Goal: Find specific page/section: Find specific page/section

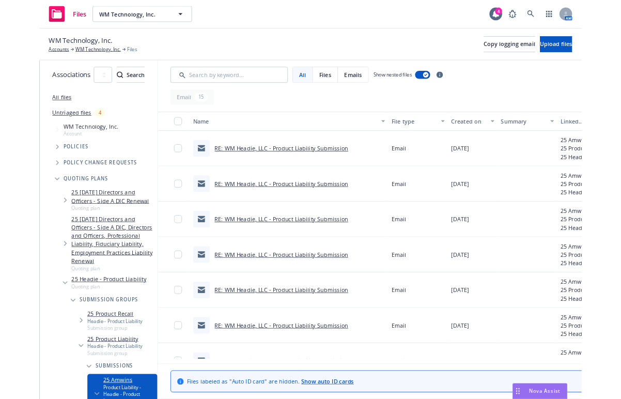
scroll to position [223, 0]
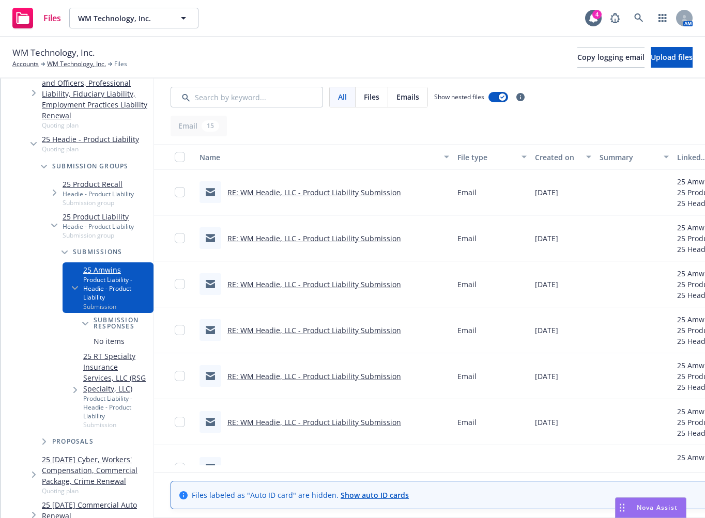
click at [393, 36] on div "Files WM Technology, Inc. WM Technology, Inc. 4 AM" at bounding box center [352, 18] width 705 height 37
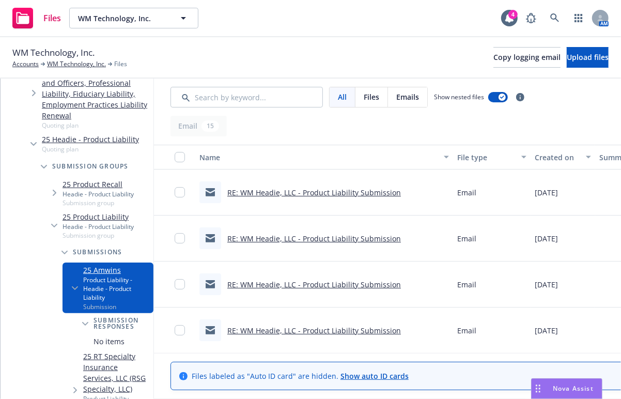
click at [211, 45] on div "WM Technology, Inc. Accounts WM Technology, Inc. Files Copy logging email Uploa…" at bounding box center [310, 57] width 621 height 41
click at [555, 21] on icon at bounding box center [554, 17] width 9 height 9
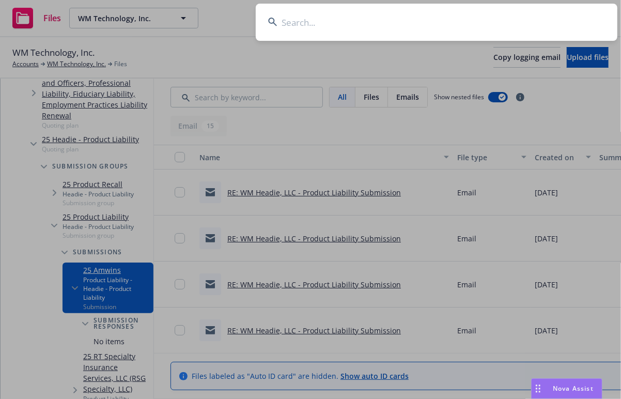
click at [395, 20] on input at bounding box center [437, 22] width 362 height 37
type input "n"
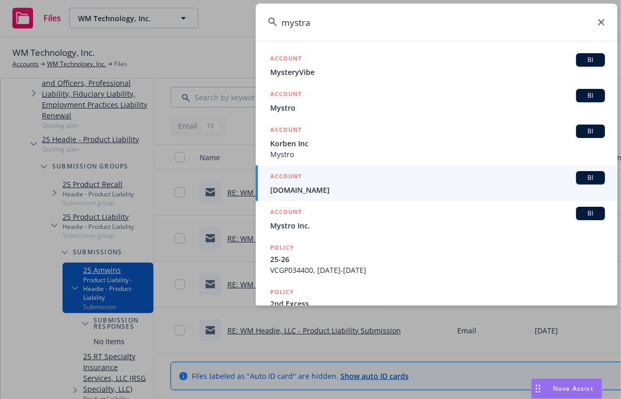
drag, startPoint x: 385, startPoint y: 21, endPoint x: 237, endPoint y: 15, distance: 147.9
click at [241, 15] on div "mystra ACCOUNT BI MysteryVibe ACCOUNT BI Mystro ACCOUNT BI Korben Inc Mystro AC…" at bounding box center [310, 199] width 621 height 399
type input "n"
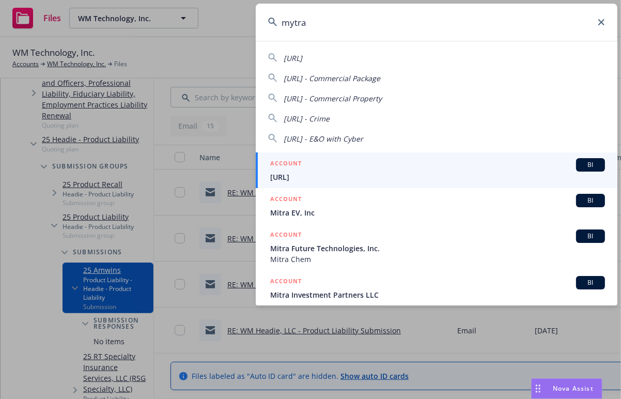
type input "mytra"
click at [351, 164] on div "ACCOUNT BI" at bounding box center [437, 164] width 335 height 13
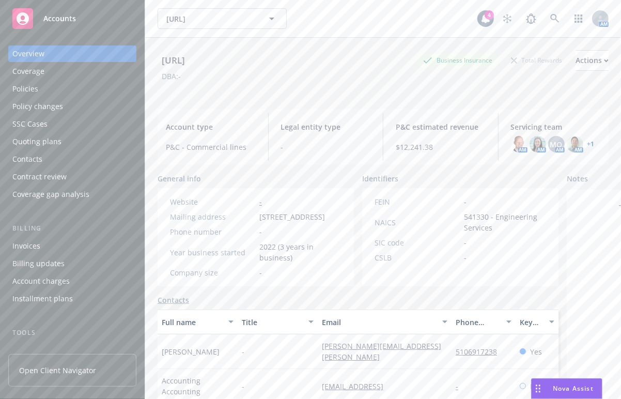
drag, startPoint x: 370, startPoint y: 76, endPoint x: 289, endPoint y: 78, distance: 80.6
click at [370, 76] on div "DBA: -" at bounding box center [383, 76] width 451 height 11
click at [66, 87] on div "Policies" at bounding box center [72, 89] width 120 height 17
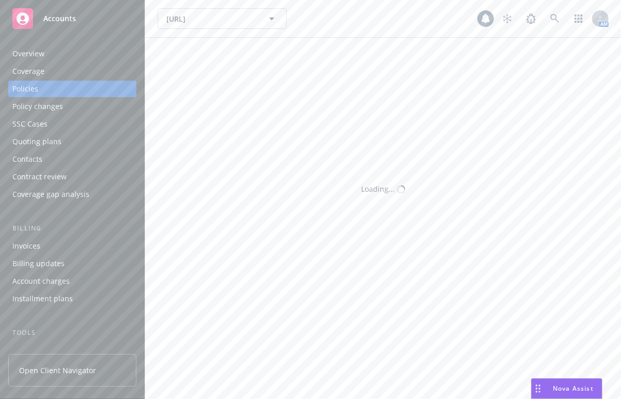
click at [64, 81] on div "Policies" at bounding box center [72, 89] width 120 height 17
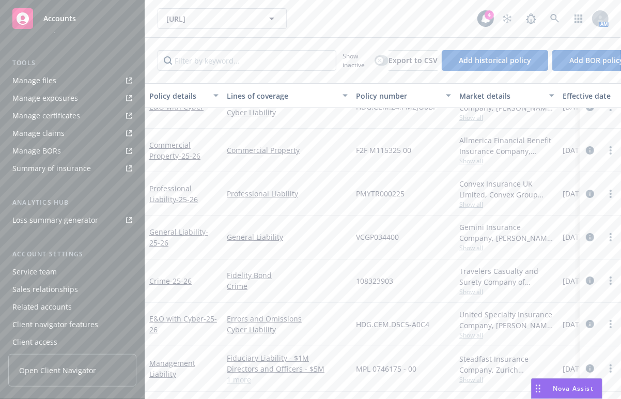
scroll to position [274, 0]
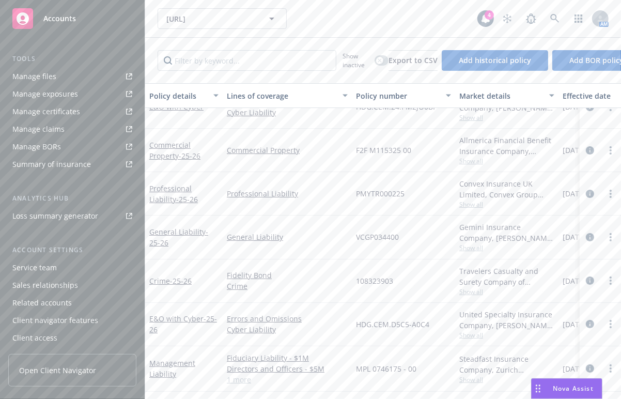
click at [64, 269] on div "Service team" at bounding box center [72, 267] width 120 height 17
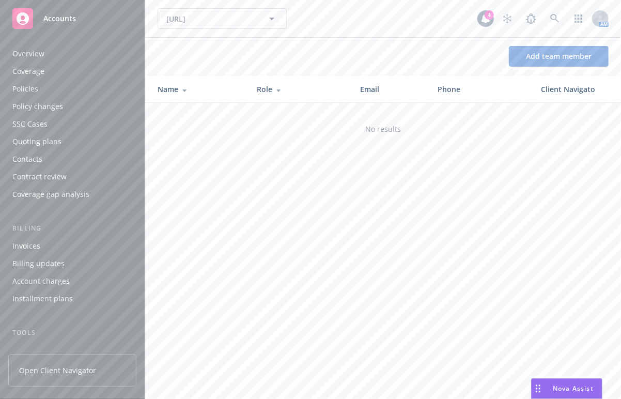
scroll to position [274, 0]
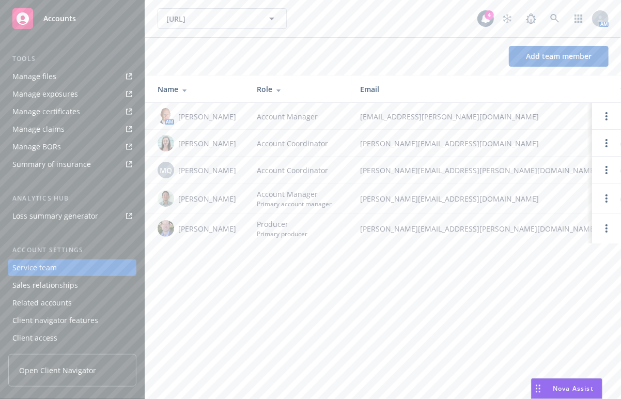
click at [79, 73] on link "Manage files" at bounding box center [72, 76] width 128 height 17
drag, startPoint x: 395, startPoint y: 17, endPoint x: 416, endPoint y: 17, distance: 21.2
click at [395, 17] on div "Mytra.ai Mytra.ai" at bounding box center [318, 18] width 320 height 21
click at [546, 17] on link at bounding box center [555, 18] width 21 height 21
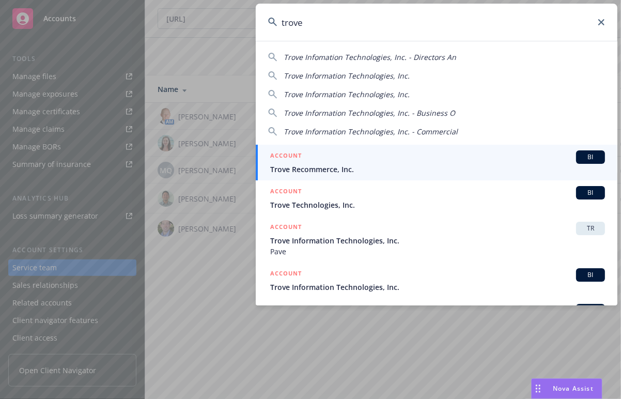
type input "trove"
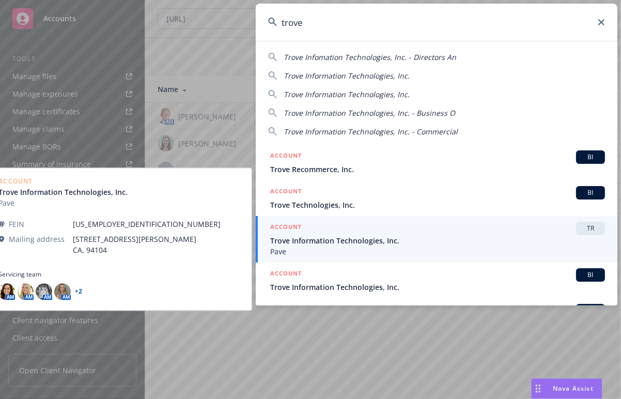
click at [350, 249] on span "Pave" at bounding box center [437, 251] width 335 height 11
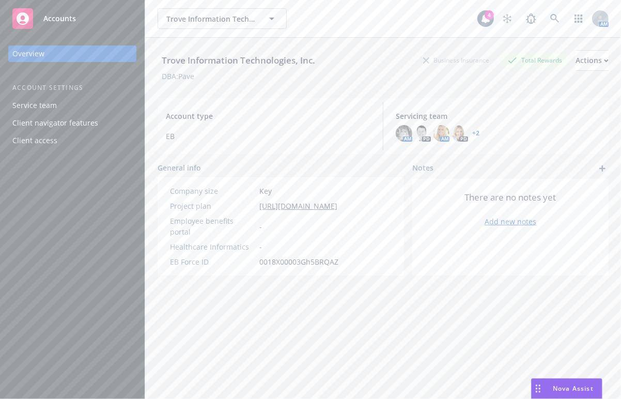
click at [388, 23] on div "Trove Information Technologies, Inc. Trove Information Technologies, Inc." at bounding box center [318, 18] width 320 height 21
click at [550, 24] on link at bounding box center [555, 18] width 21 height 21
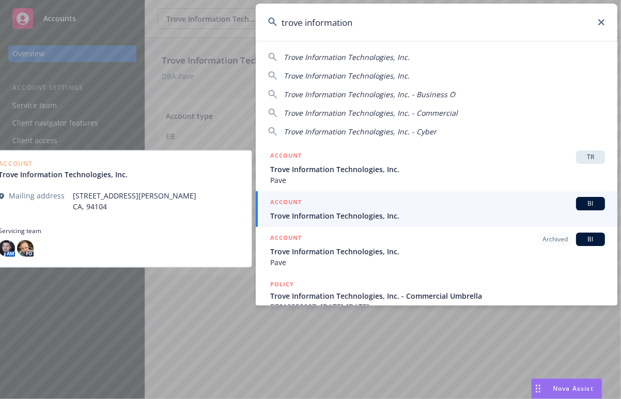
type input "trove information"
click at [393, 206] on div "ACCOUNT BI" at bounding box center [437, 203] width 335 height 13
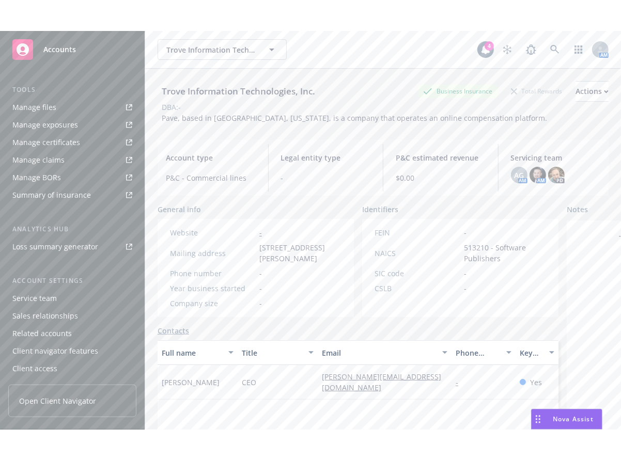
scroll to position [67, 0]
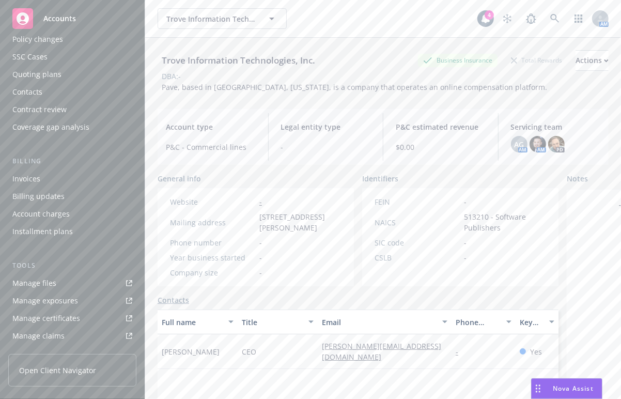
click at [60, 279] on link "Manage files" at bounding box center [72, 283] width 128 height 17
click at [545, 23] on link at bounding box center [555, 18] width 21 height 21
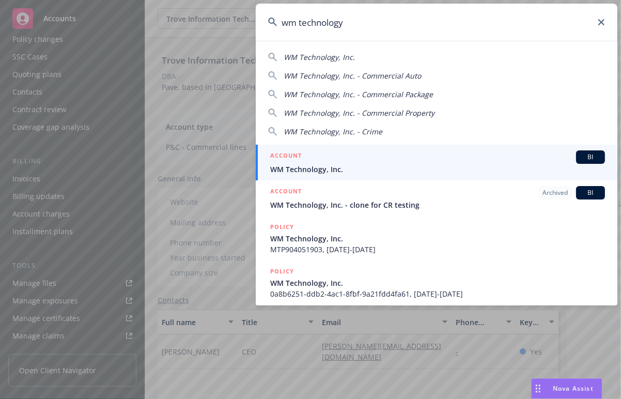
type input "wm technology"
click at [461, 165] on span "WM Technology, Inc." at bounding box center [437, 169] width 335 height 11
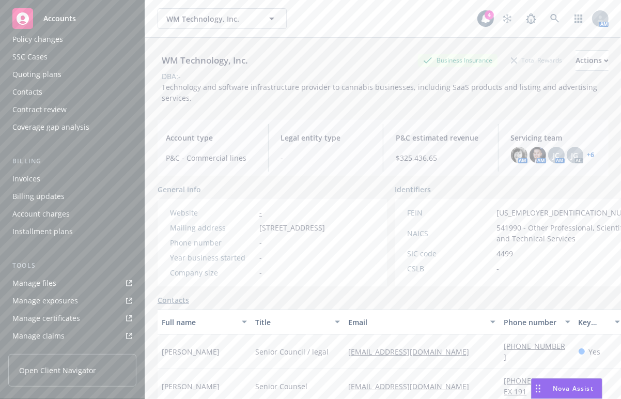
click at [76, 284] on link "Manage files" at bounding box center [72, 283] width 128 height 17
